Goal: Task Accomplishment & Management: Complete application form

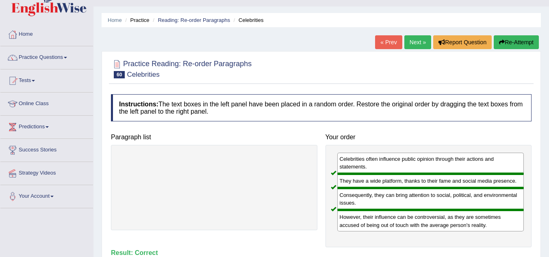
scroll to position [17, 0]
